Goal: Use online tool/utility: Utilize a website feature to perform a specific function

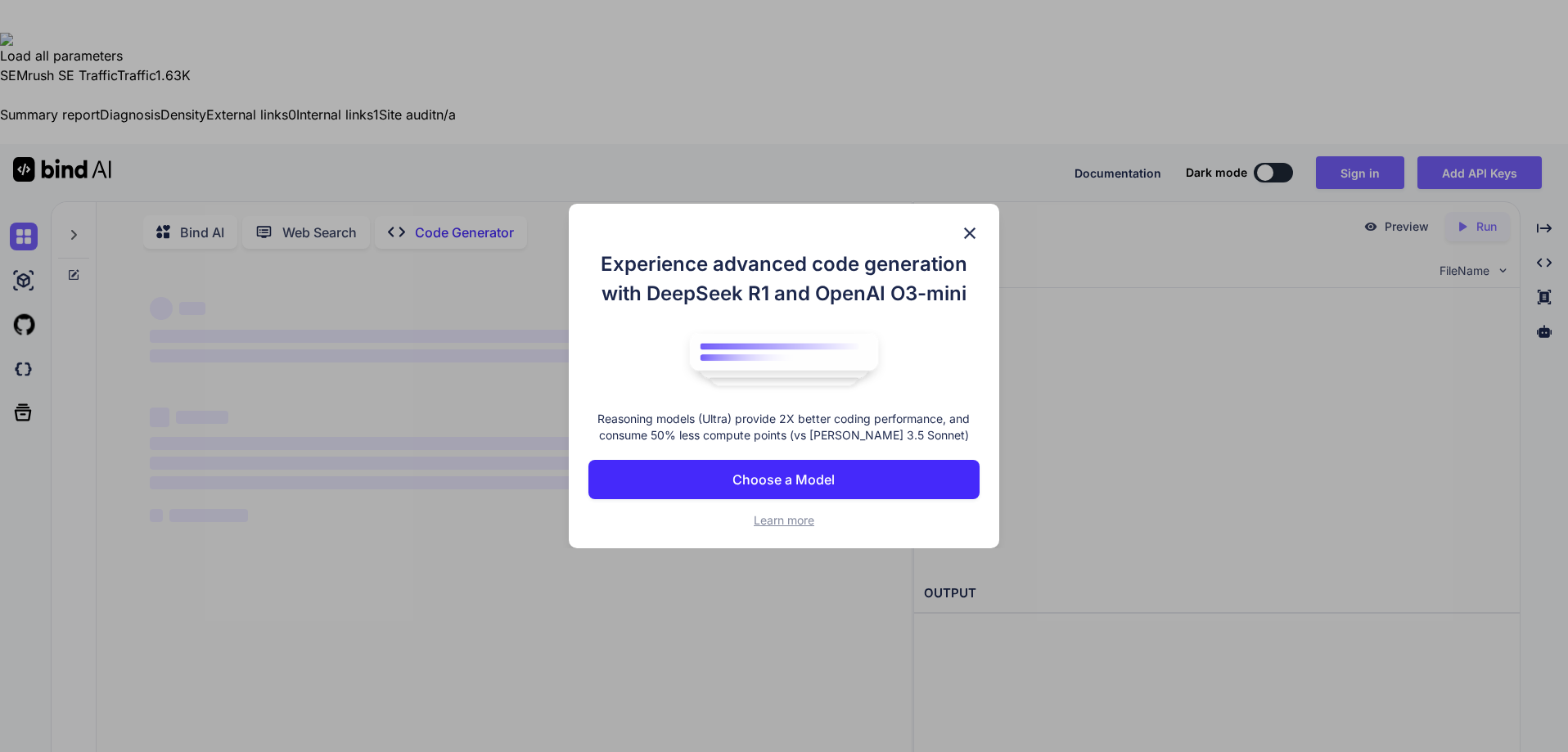
click at [969, 231] on img at bounding box center [969, 232] width 19 height 19
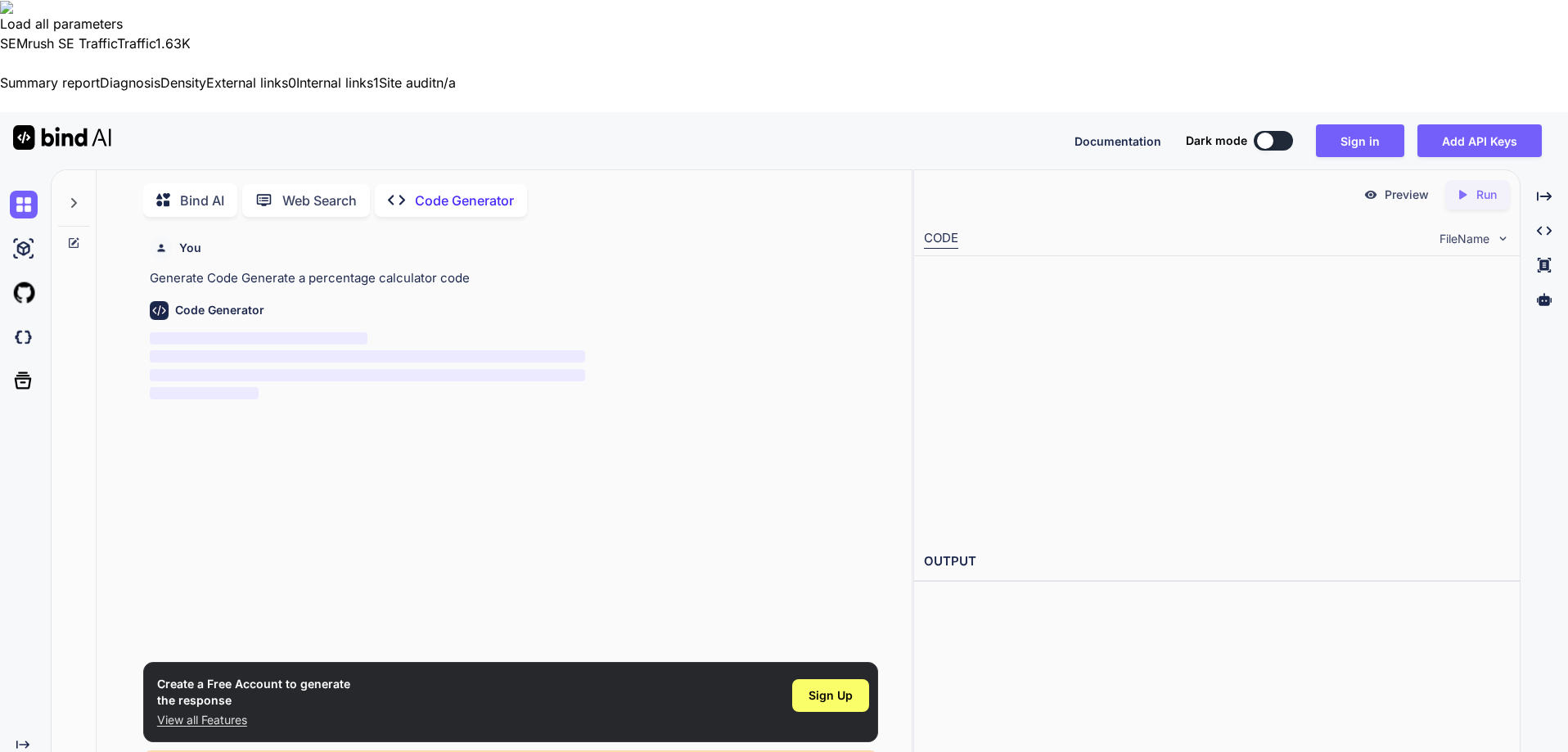
scroll to position [7, 0]
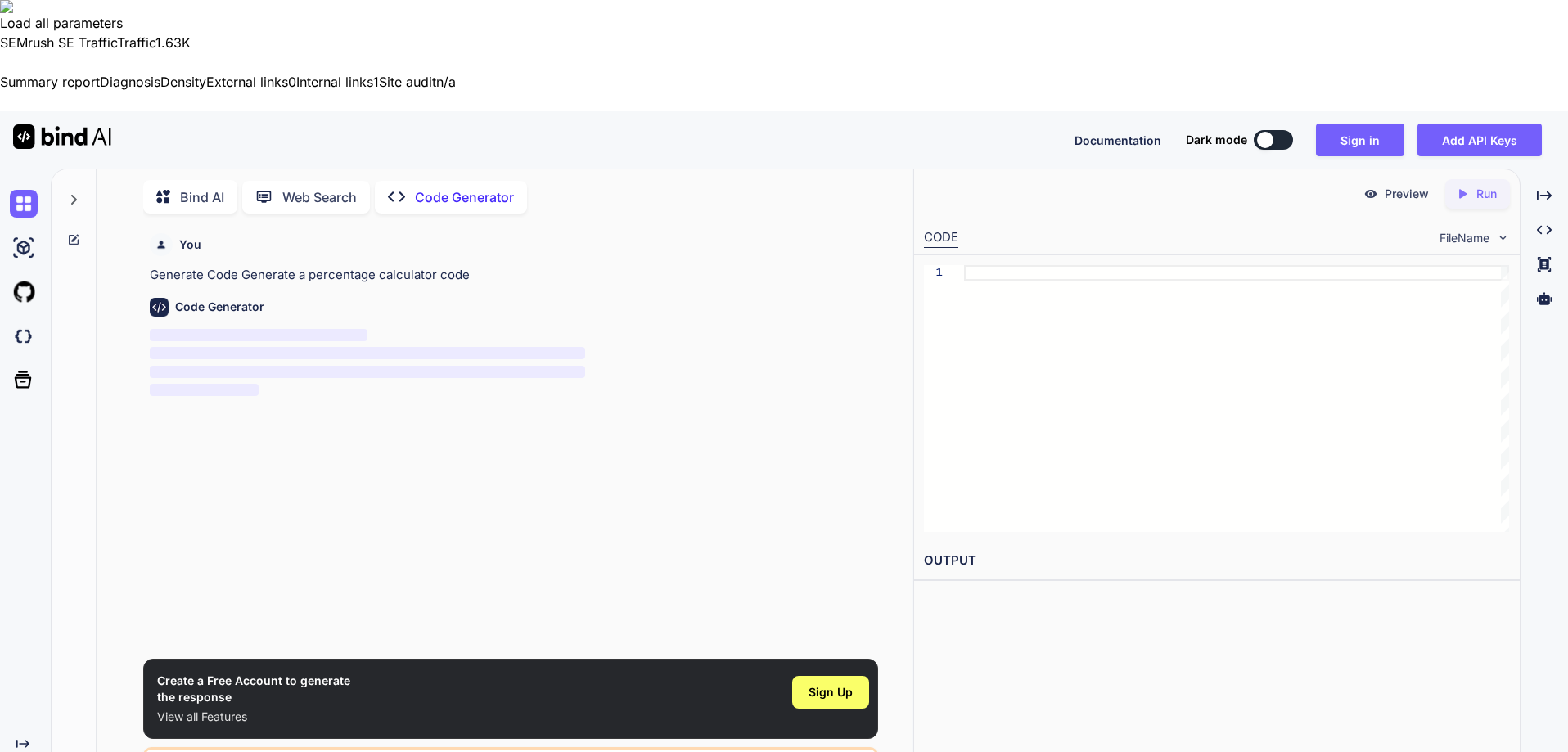
type textarea "x"
click at [0, 107] on button at bounding box center [0, 107] width 0 height 0
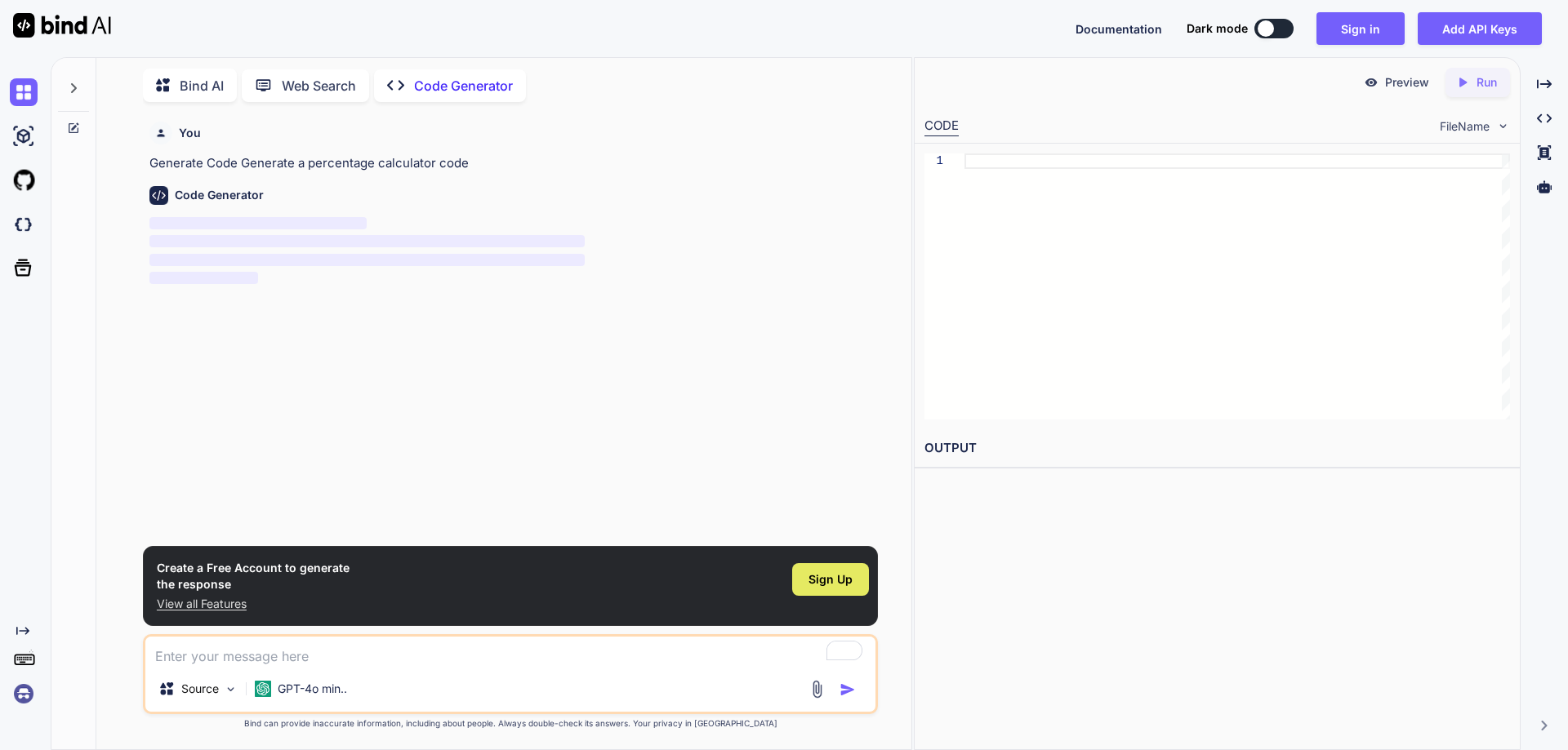
click at [845, 584] on span "Sign Up" at bounding box center [830, 580] width 44 height 17
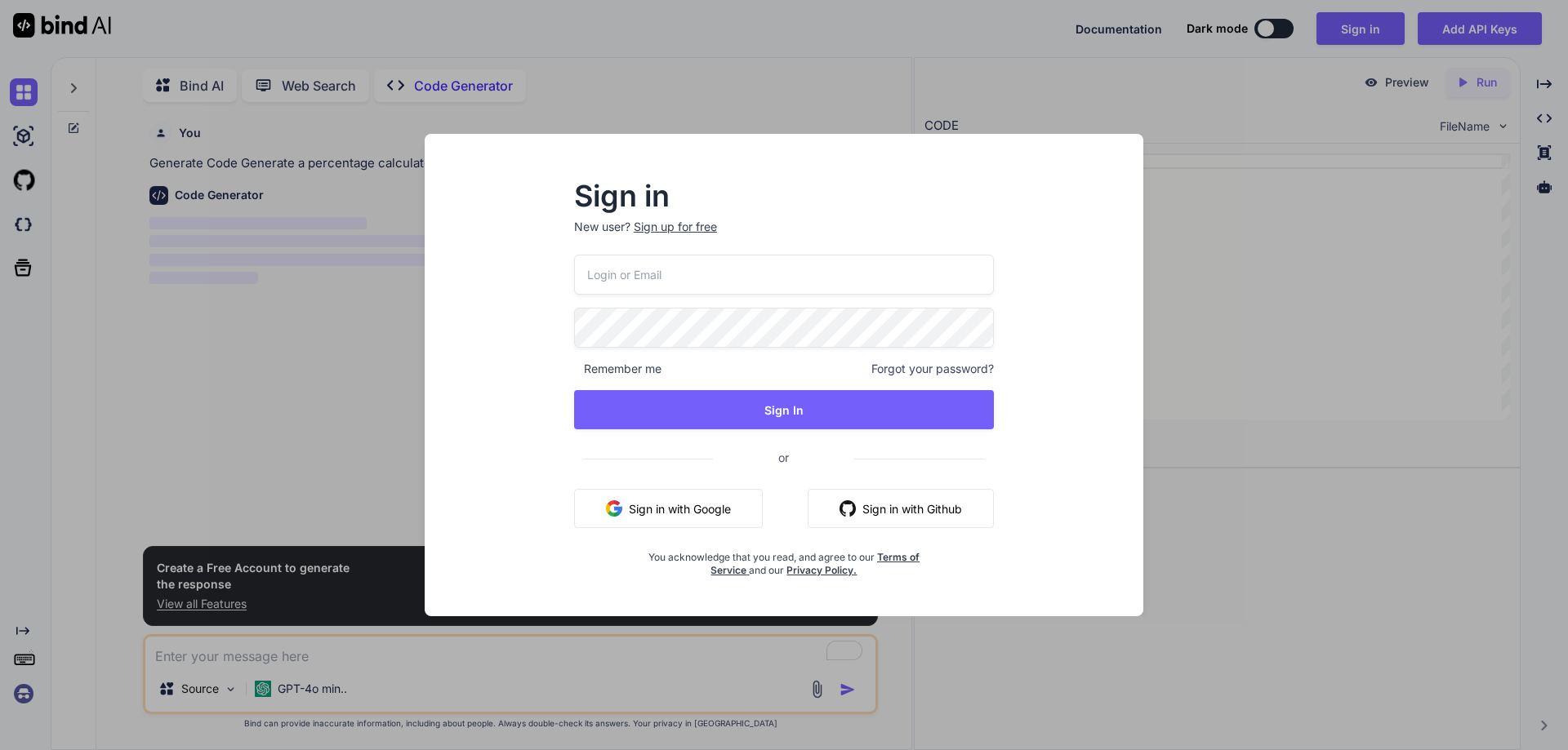
click at [760, 280] on input "email" at bounding box center [784, 275] width 419 height 40
click at [616, 501] on button "Sign in with Google" at bounding box center [668, 508] width 188 height 39
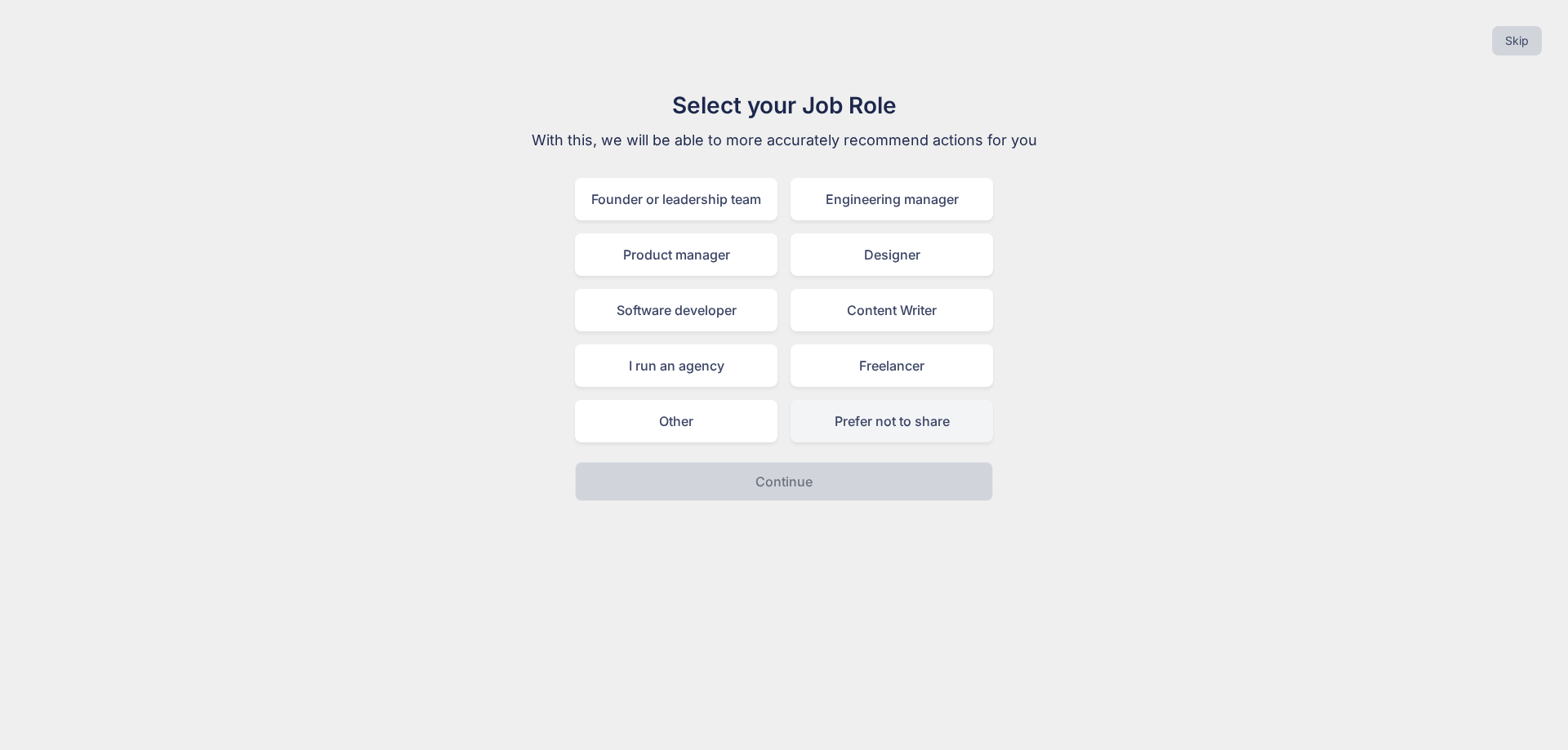
click at [864, 421] on div "Prefer not to share" at bounding box center [892, 421] width 203 height 43
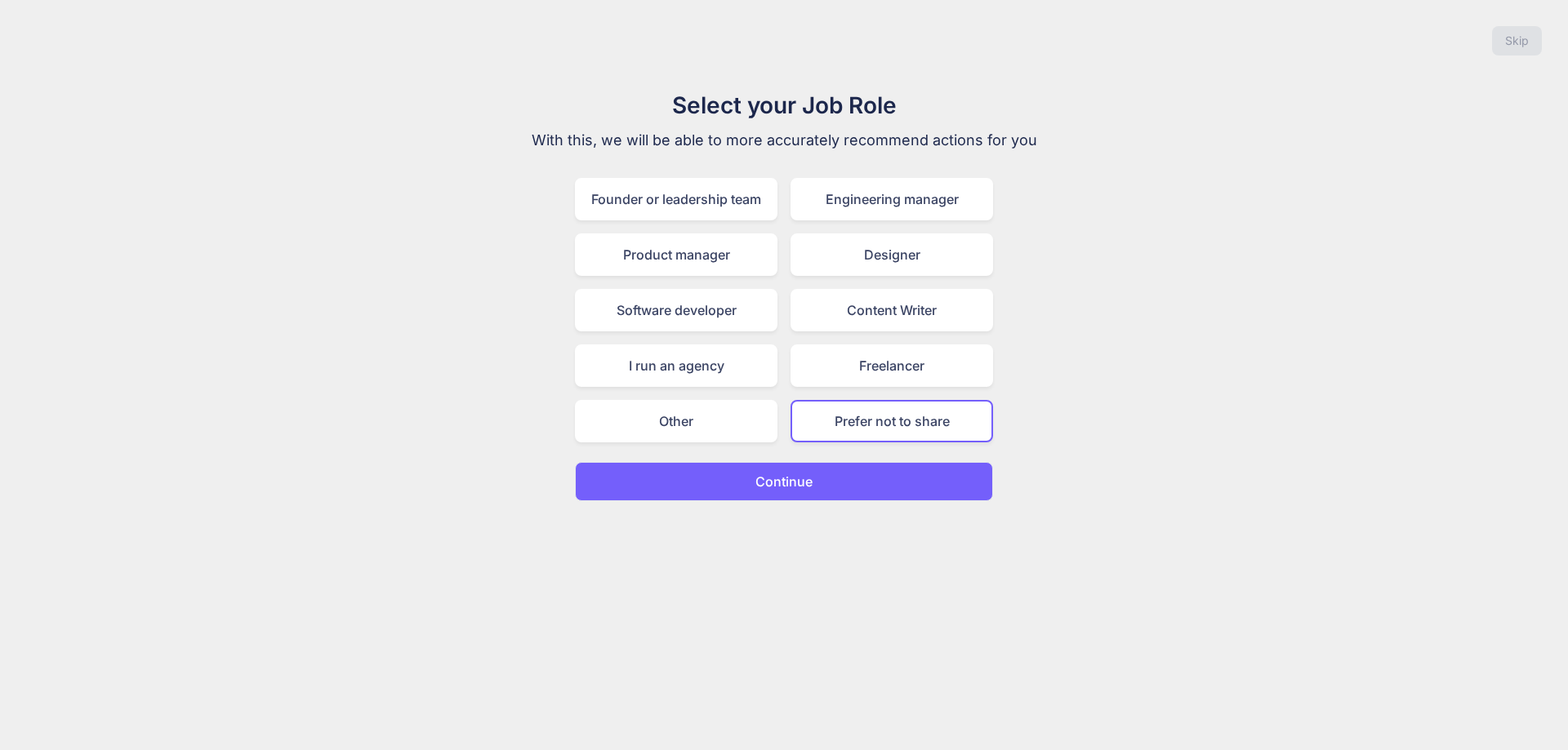
click at [853, 458] on div "Select your Job Role With this, we will be able to more accurately recommend ac…" at bounding box center [784, 295] width 548 height 414
click at [849, 474] on button "Continue" at bounding box center [784, 481] width 418 height 39
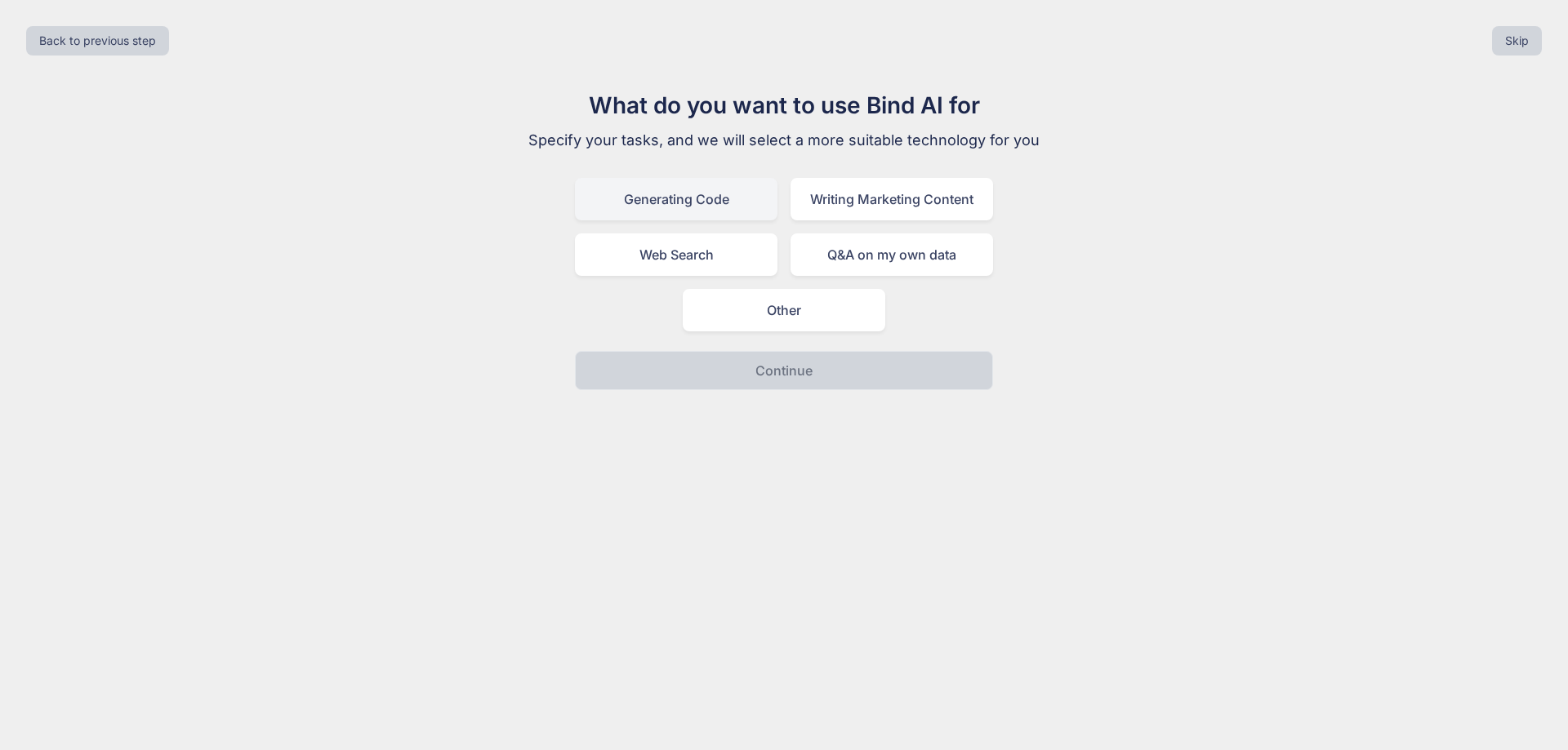
click at [704, 203] on div "Generating Code" at bounding box center [676, 199] width 203 height 43
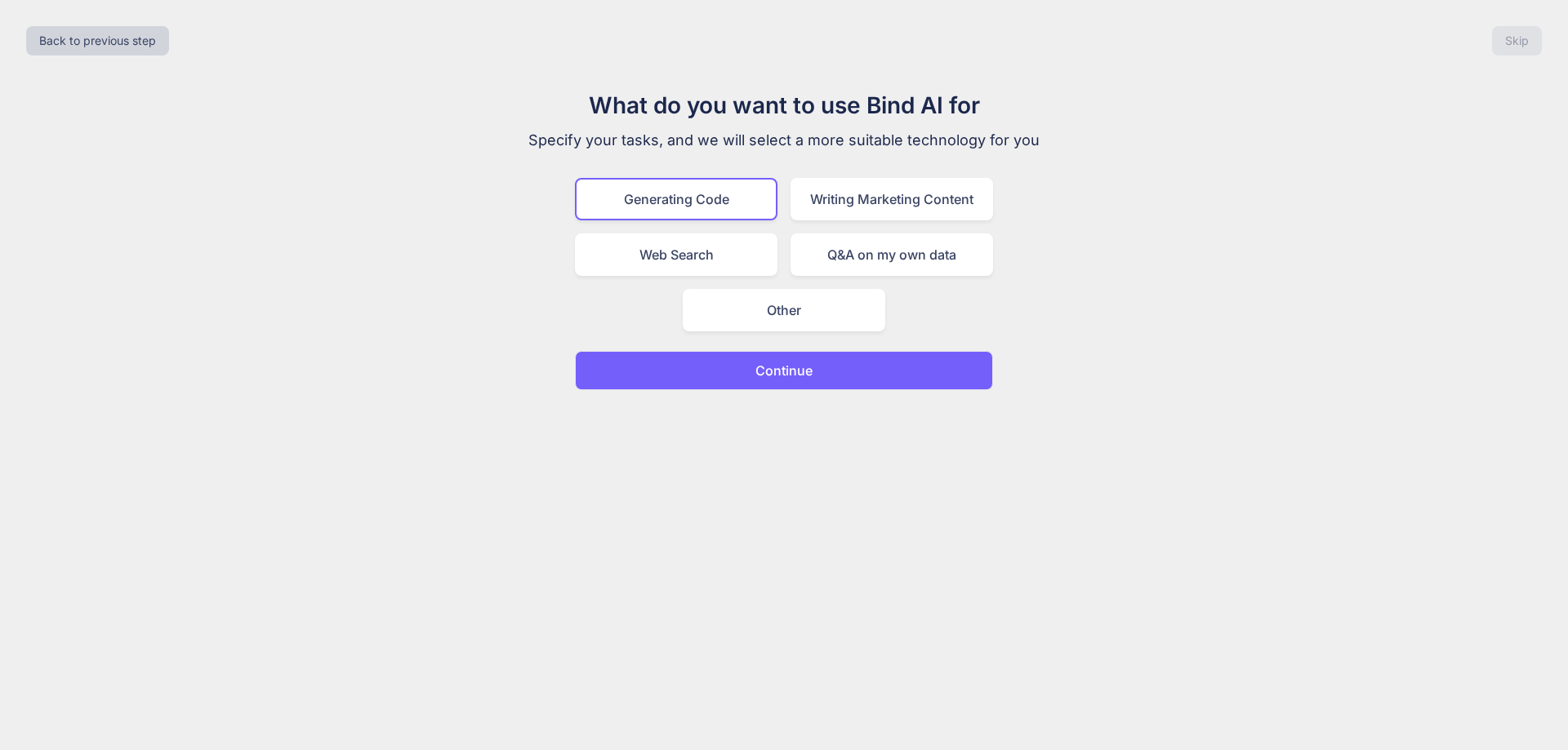
click at [724, 359] on button "Continue" at bounding box center [784, 370] width 418 height 39
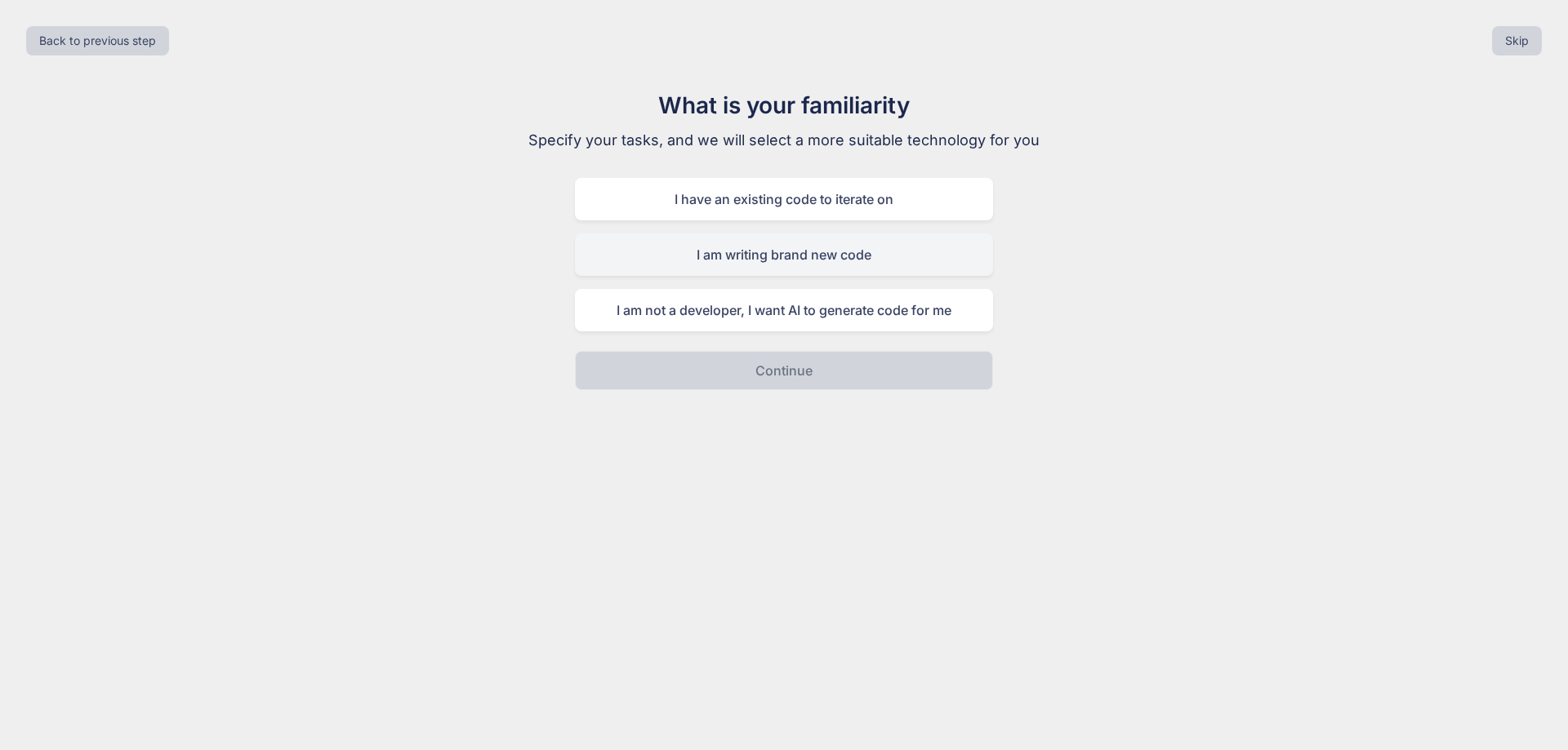
click at [825, 268] on div "I am writing brand new code" at bounding box center [784, 254] width 418 height 43
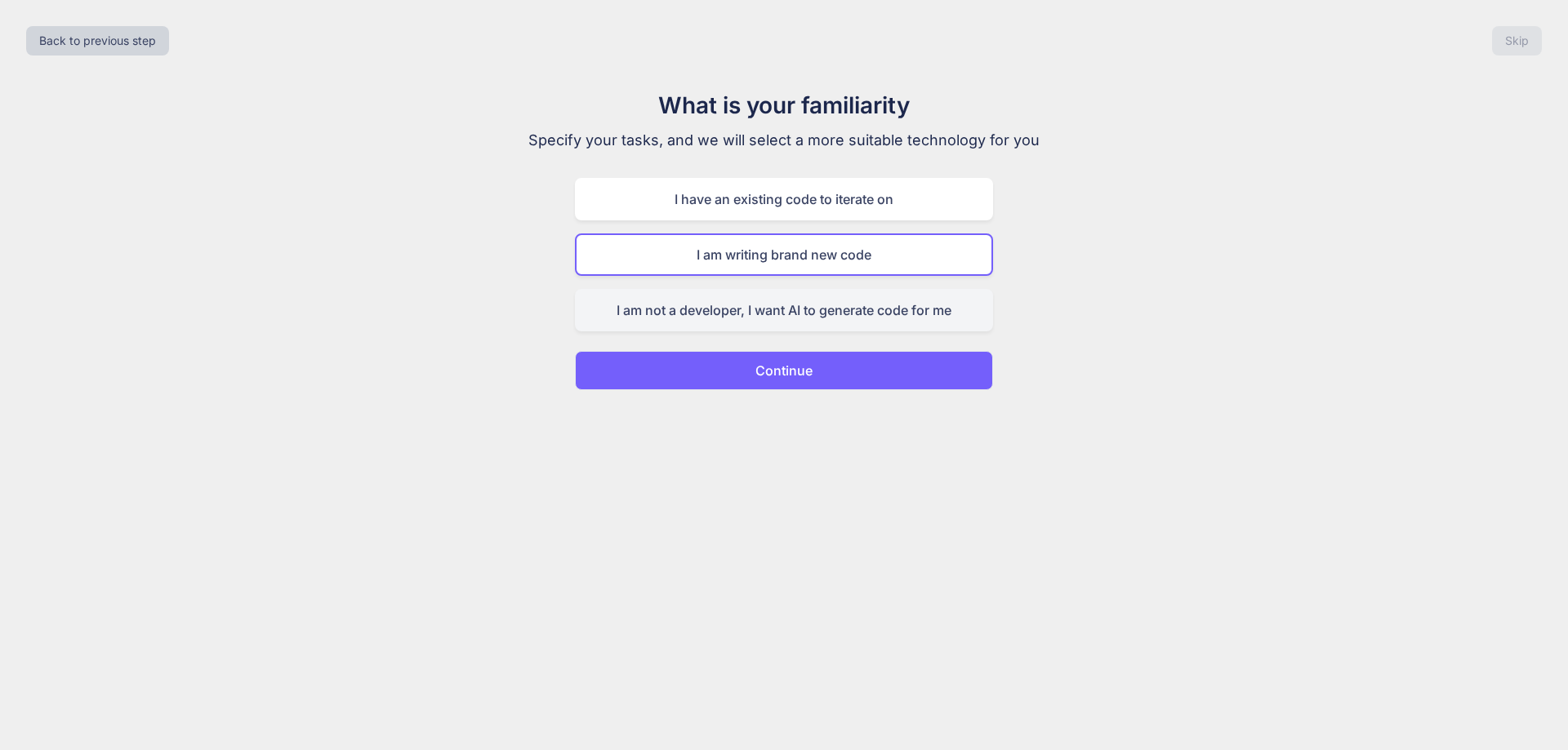
click at [786, 321] on div "I am not a developer, I want AI to generate code for me" at bounding box center [784, 310] width 418 height 43
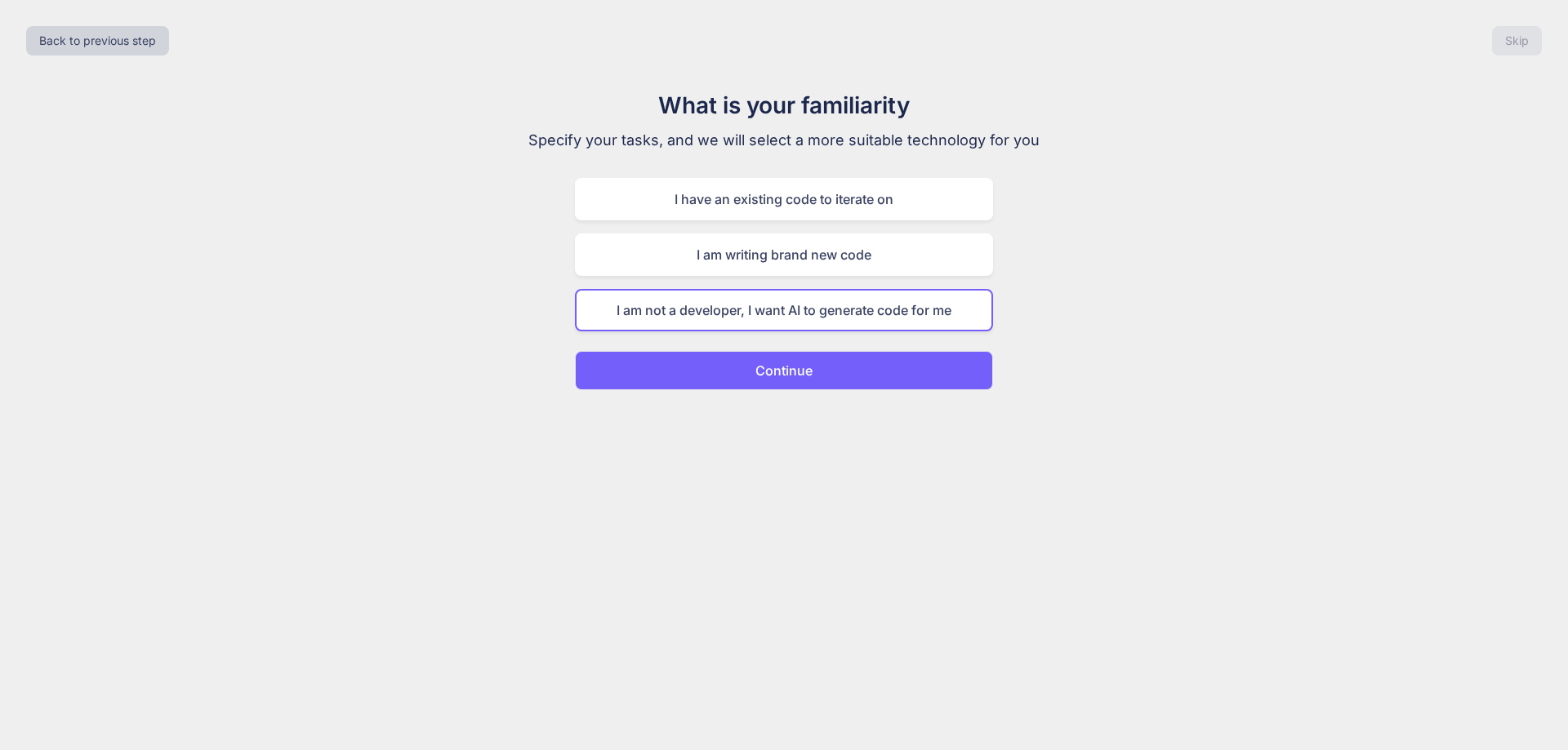
click at [783, 370] on p "Continue" at bounding box center [784, 370] width 57 height 19
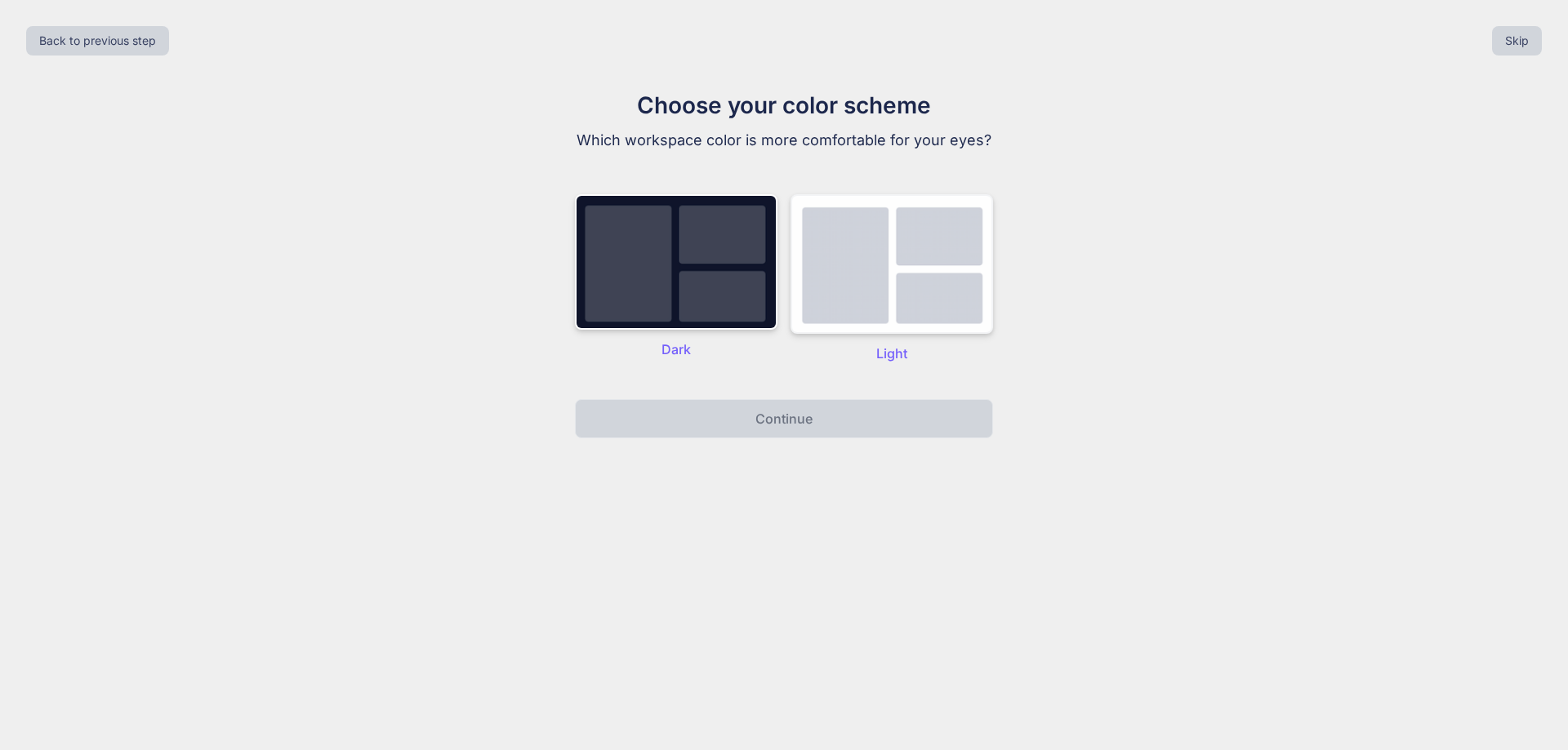
click at [830, 319] on img at bounding box center [892, 264] width 203 height 140
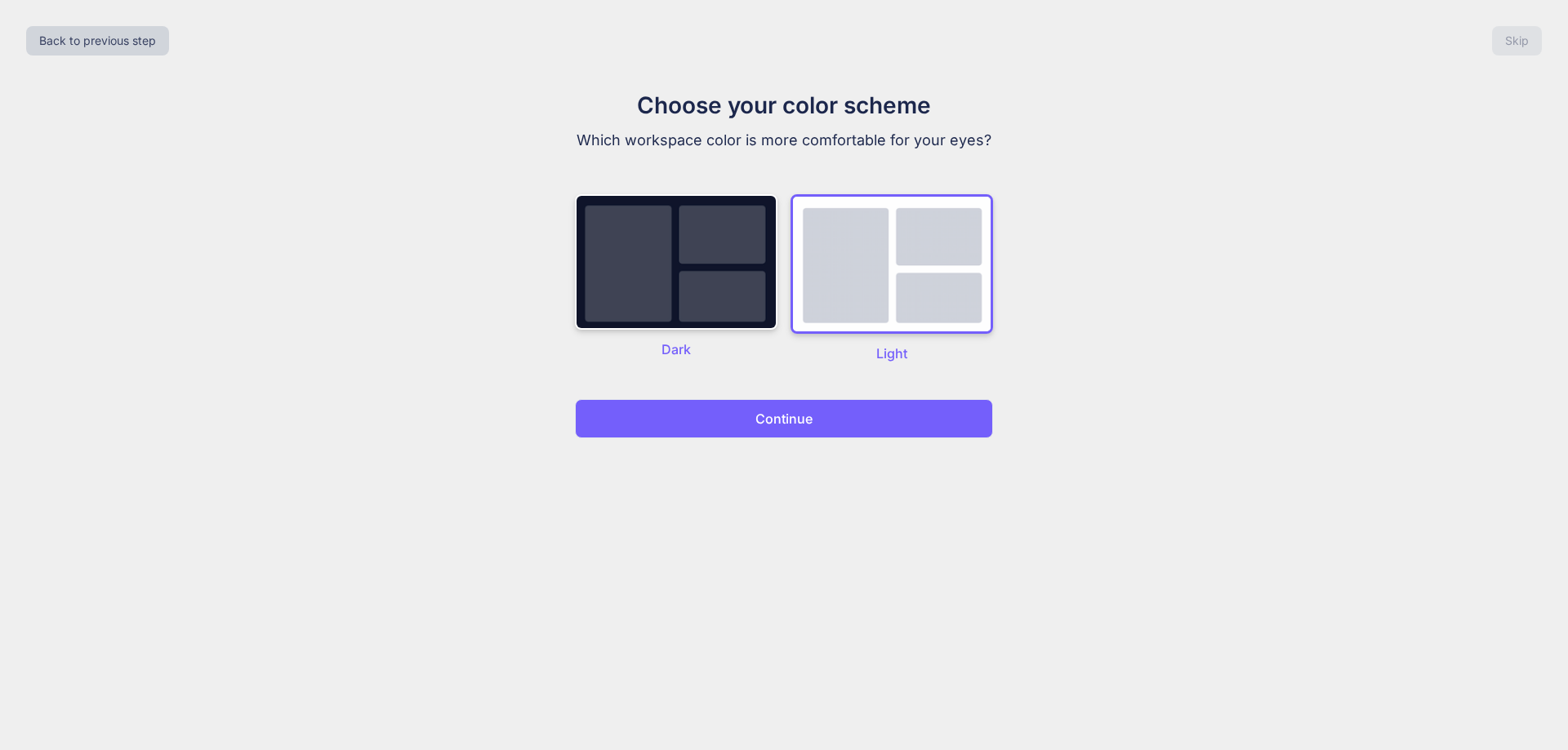
click at [783, 429] on button "Continue" at bounding box center [784, 419] width 418 height 39
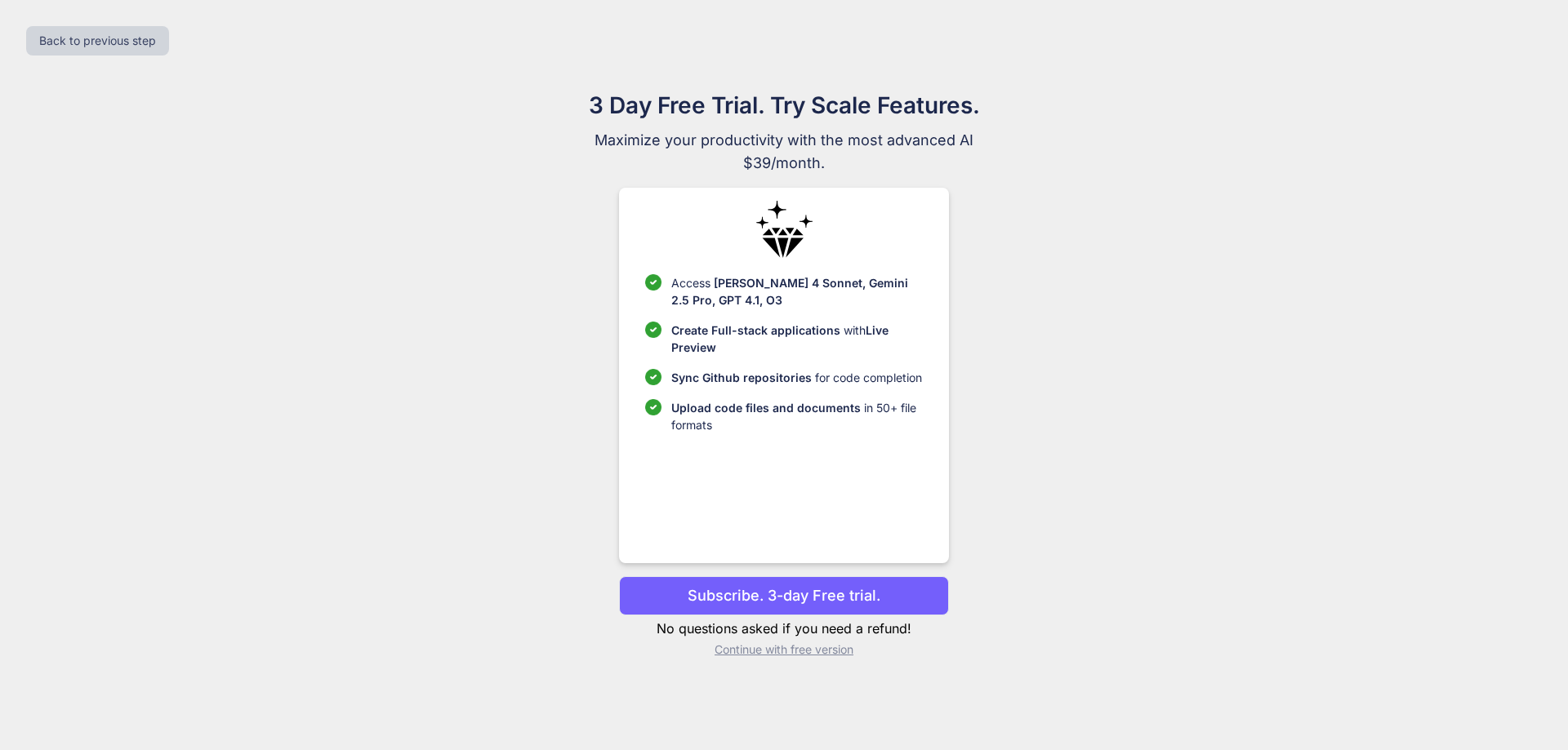
click at [785, 652] on p "Continue with free version" at bounding box center [783, 650] width 329 height 17
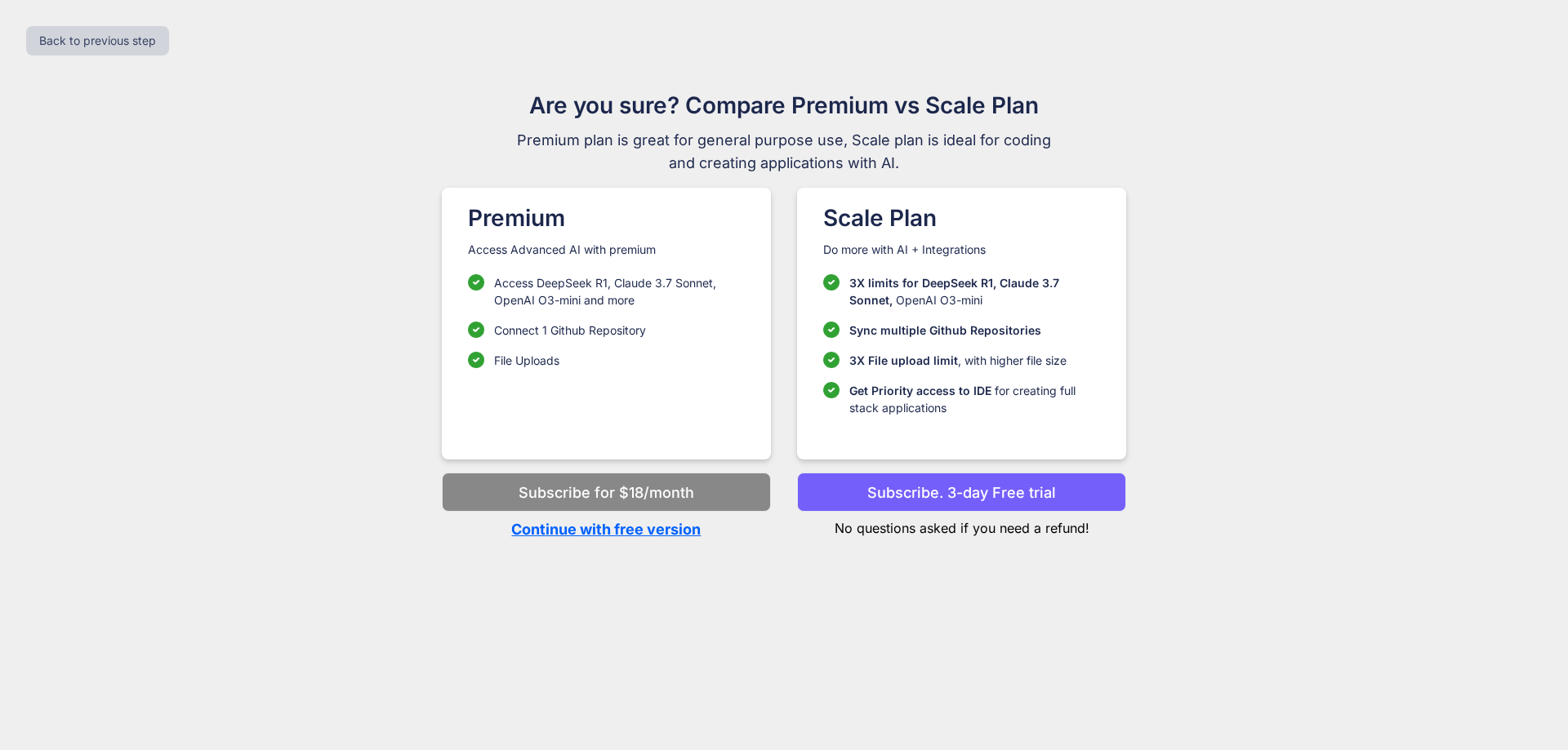
click at [652, 534] on p "Continue with free version" at bounding box center [606, 529] width 329 height 22
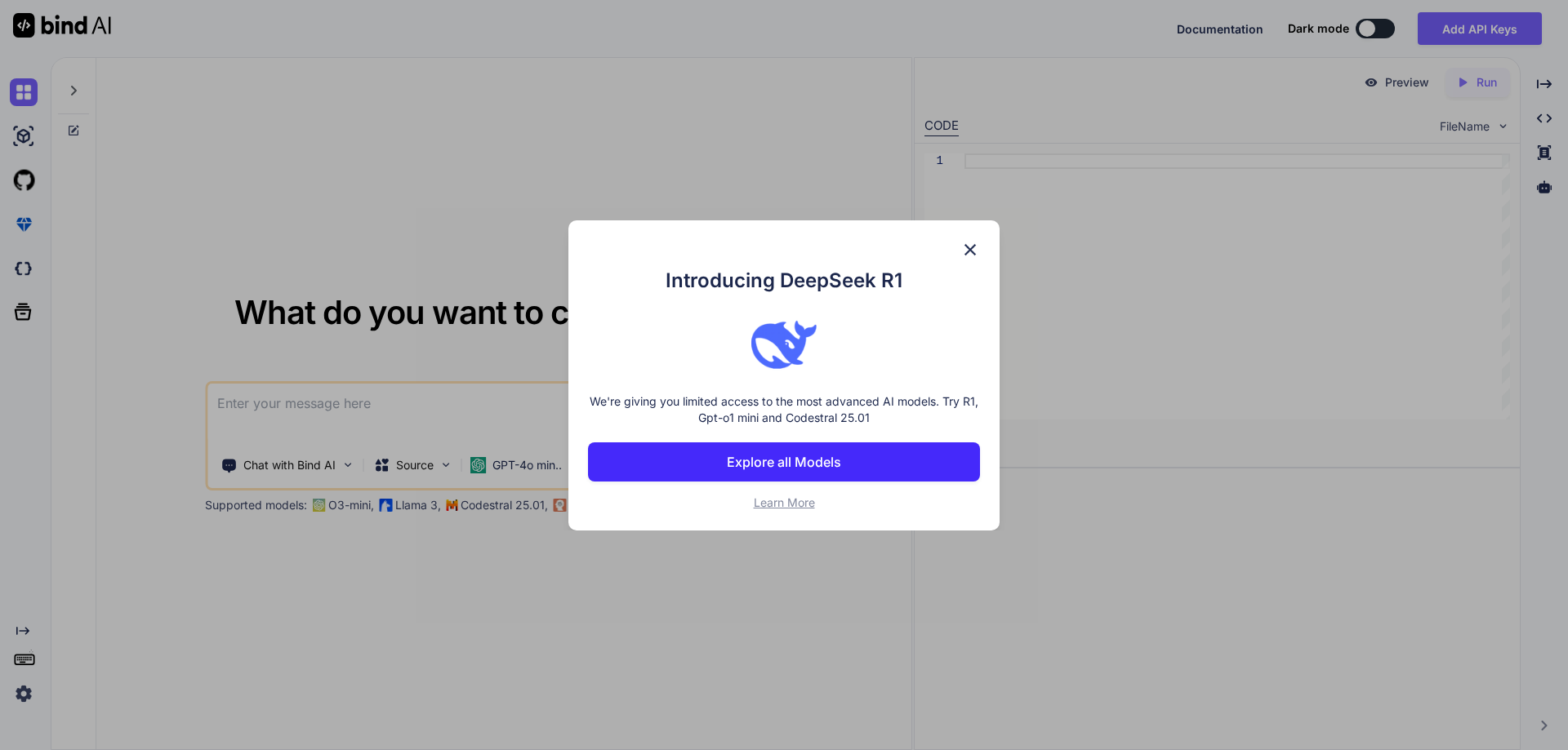
click at [968, 249] on img at bounding box center [969, 249] width 19 height 19
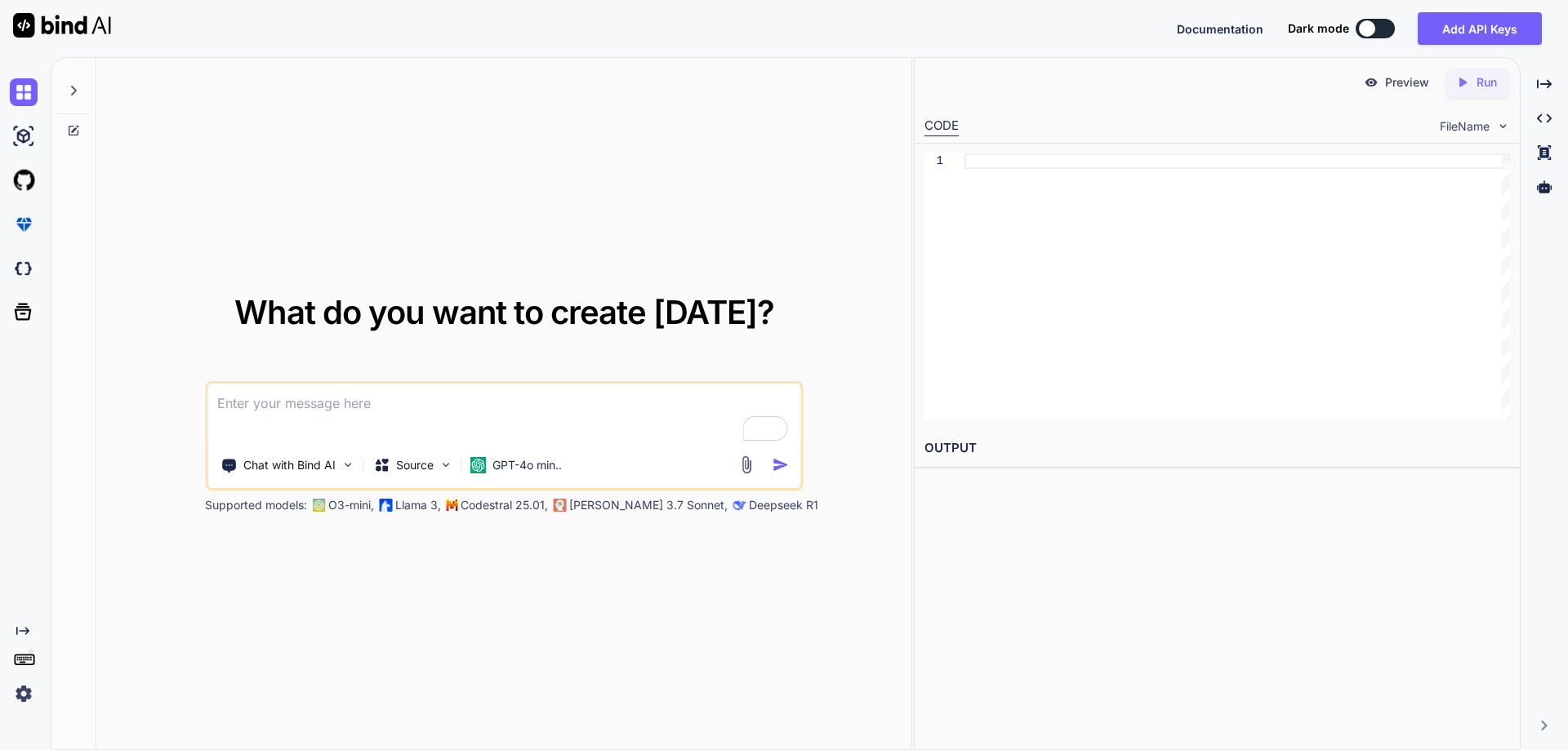
click at [419, 403] on textarea "To enrich screen reader interactions, please activate Accessibility in Grammarl…" at bounding box center [504, 414] width 593 height 60
paste textarea "Generate a percentage calculator code"
type textarea "Generate a percentage calculator code"
click at [781, 461] on img "button" at bounding box center [780, 465] width 17 height 17
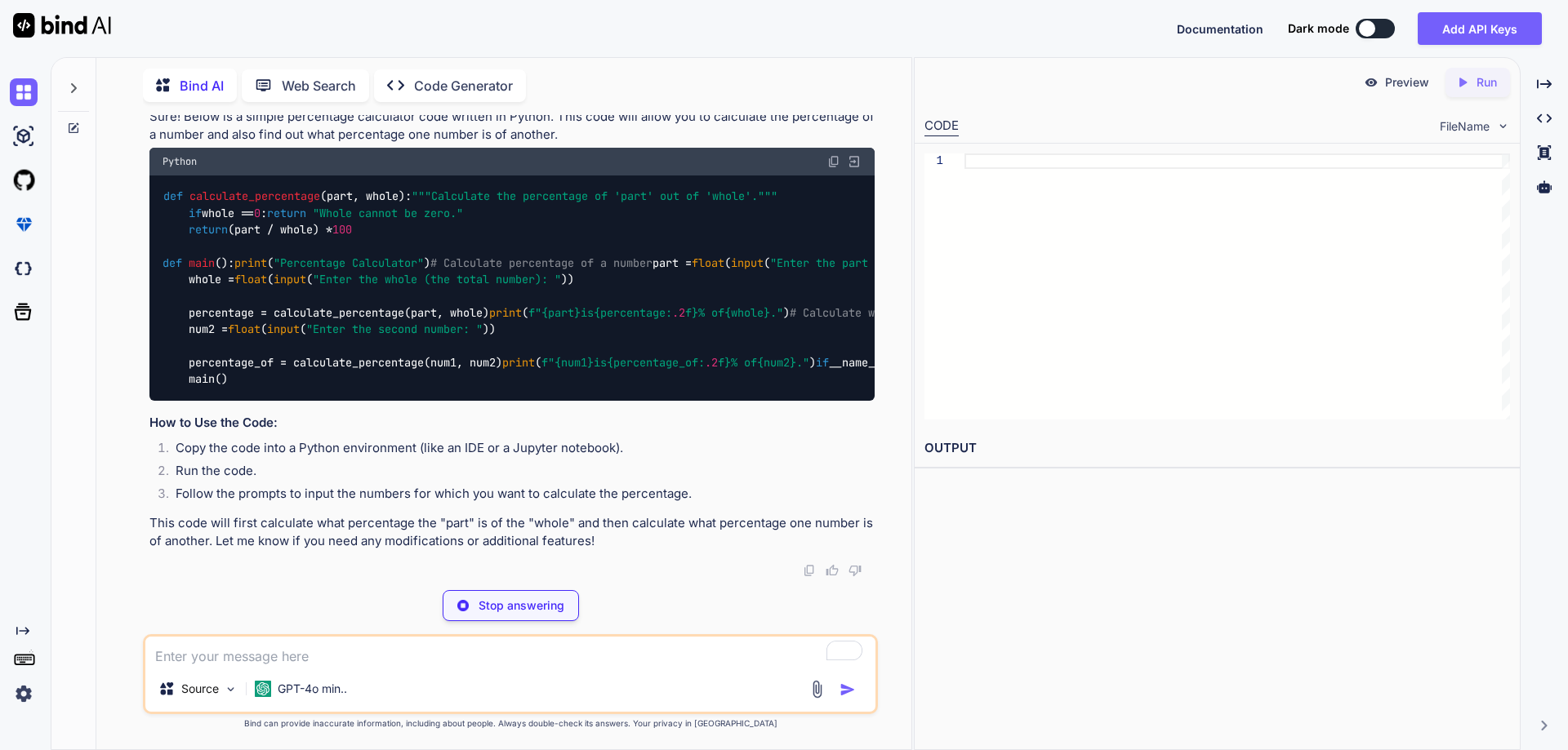
scroll to position [266, 0]
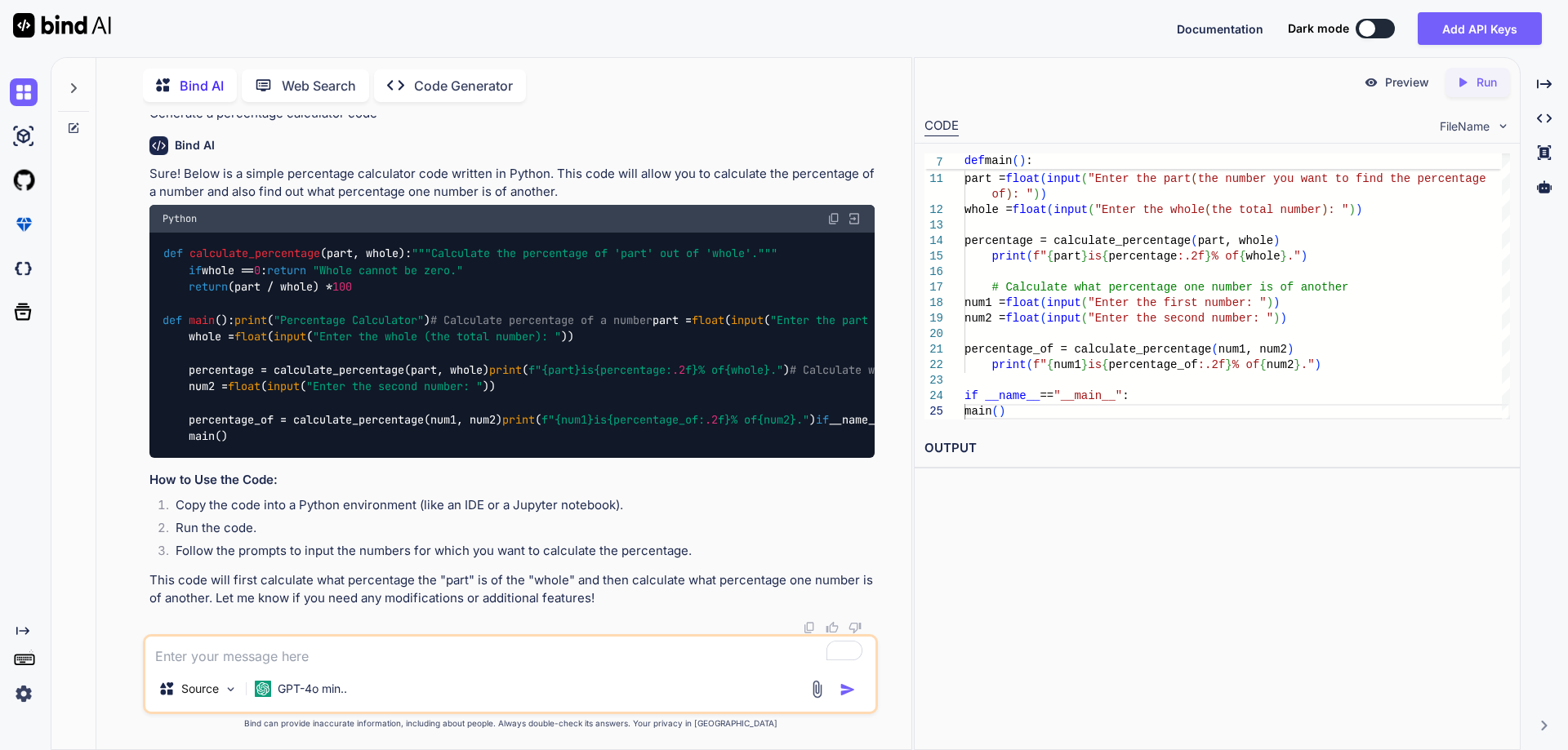
click at [1467, 83] on icon "Created with Pixso." at bounding box center [1463, 83] width 15 height 15
